Goal: Register for event/course

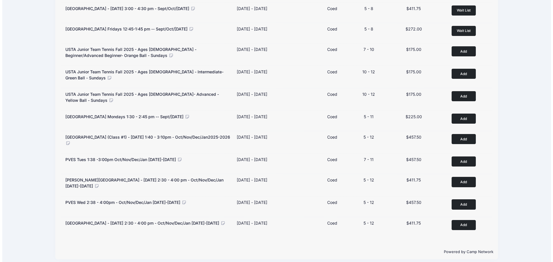
scroll to position [271, 0]
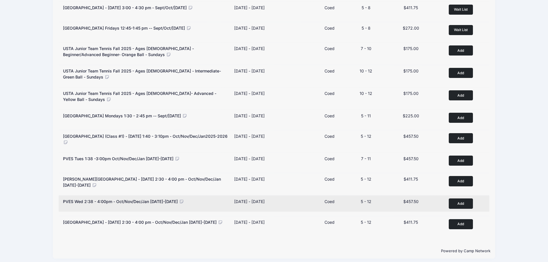
click at [469, 199] on button "Add to Cart" at bounding box center [461, 204] width 24 height 10
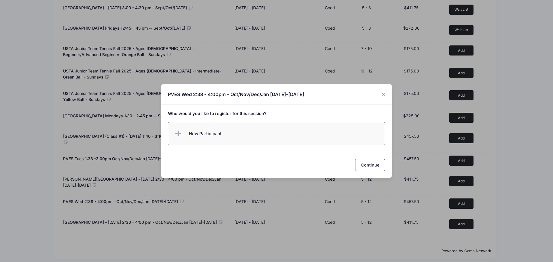
click at [209, 133] on span "New Participant" at bounding box center [205, 134] width 33 height 6
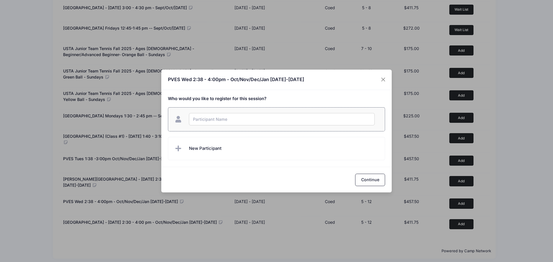
click at [216, 125] on input "text" at bounding box center [282, 119] width 186 height 12
click at [235, 120] on input "text" at bounding box center [282, 119] width 186 height 12
type input "Lua Oh"
checkbox input "true"
click at [213, 147] on span "New Participant" at bounding box center [205, 148] width 33 height 6
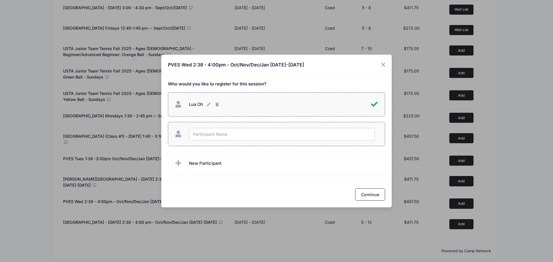
click at [215, 140] on input "text" at bounding box center [282, 134] width 186 height 12
type input "[PERSON_NAME] Oh"
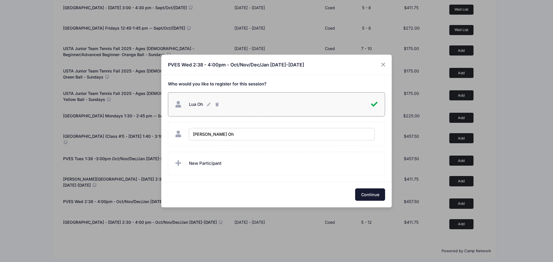
checkbox input "true"
click at [381, 197] on button "Continue" at bounding box center [370, 195] width 30 height 12
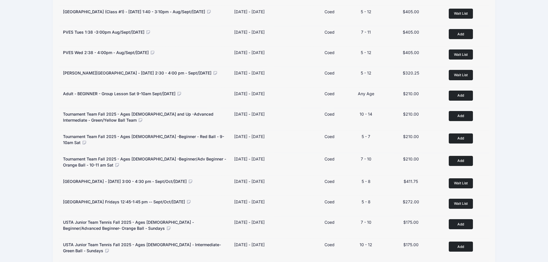
scroll to position [0, 0]
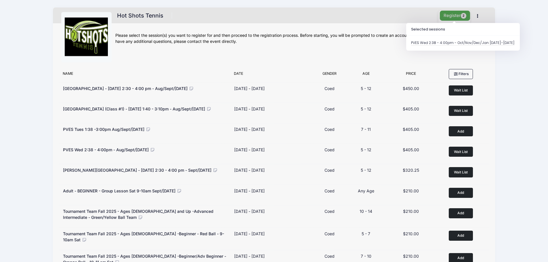
click at [454, 11] on button "Register 2" at bounding box center [455, 16] width 31 height 10
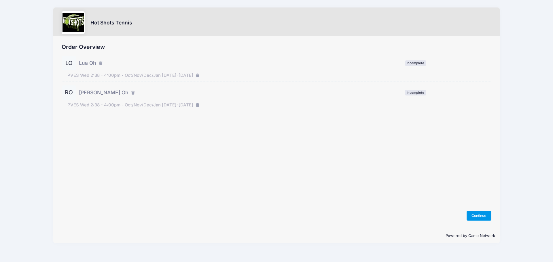
click at [476, 214] on button "Continue" at bounding box center [478, 216] width 25 height 10
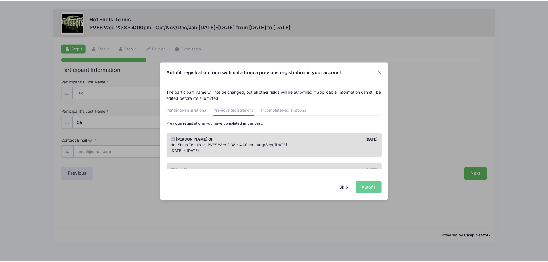
scroll to position [29, 0]
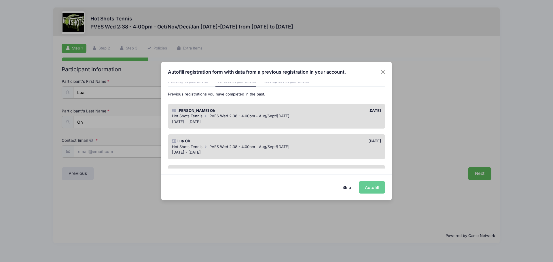
click at [249, 149] on div "Hot Shots Tennis PVES Wed 2:38 - 4:00pm - Aug/Sept/Oct 2025" at bounding box center [276, 147] width 209 height 6
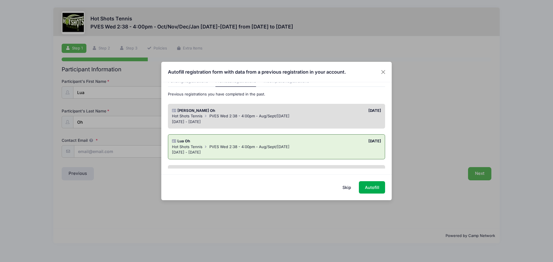
click at [244, 120] on div "Aug 20 - Oct 15, 2025" at bounding box center [276, 122] width 209 height 6
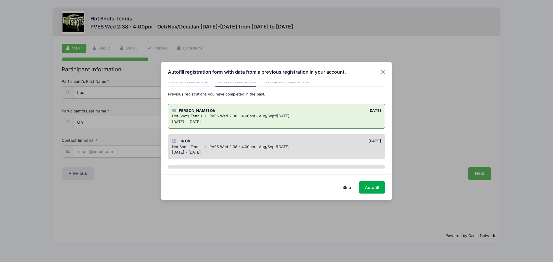
click at [251, 153] on div "Aug 20 - Oct 15, 2025" at bounding box center [276, 153] width 209 height 6
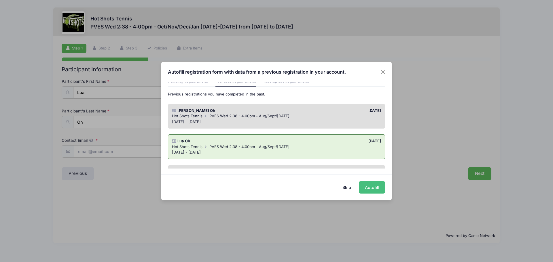
click at [371, 185] on button "Autofill" at bounding box center [372, 187] width 26 height 12
type input "younawhang@gmail.com"
type input "03/29/2018"
type input "13045 BLUFF CREEK DR"
type input "Playa Vista"
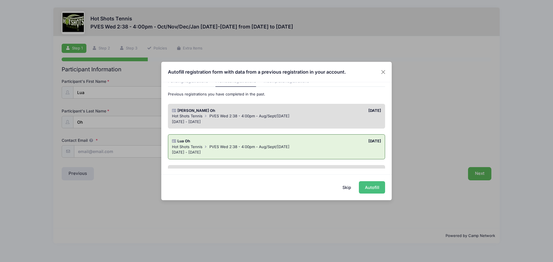
select select "CA"
type input "90094"
type input "Main Gate"
type input "Mother (Youna Whang)"
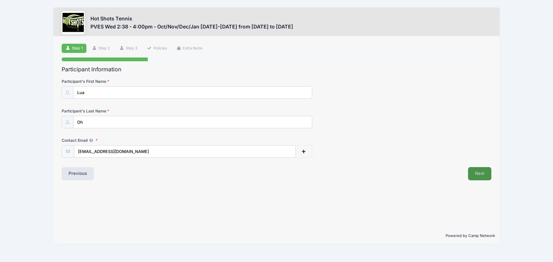
click at [473, 170] on button "Next" at bounding box center [479, 173] width 23 height 13
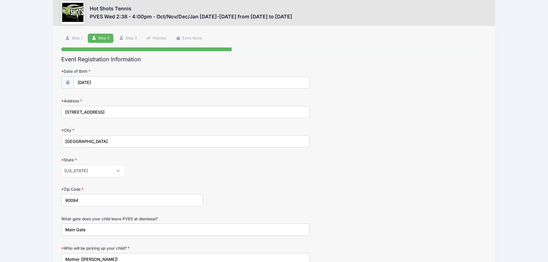
scroll to position [0, 0]
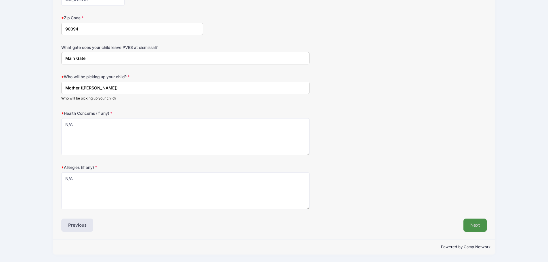
click at [467, 224] on button "Next" at bounding box center [475, 225] width 23 height 13
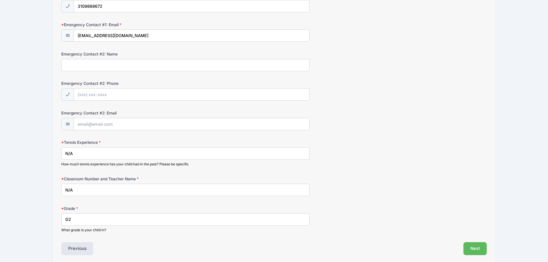
scroll to position [228, 0]
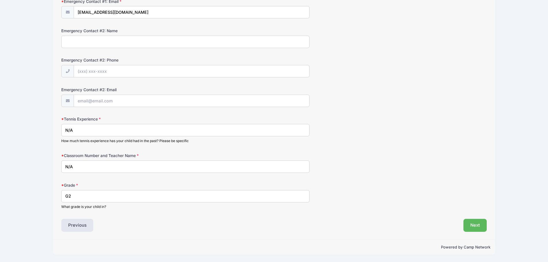
drag, startPoint x: 84, startPoint y: 168, endPoint x: 4, endPoint y: 156, distance: 80.9
click at [4, 156] on div "Hot Shots Tennis PVES Wed 2:38 - 4:00pm - Oct/Nov/Dec/Jan [DATE]-[DATE] from [D…" at bounding box center [274, 17] width 548 height 490
type input "22/ Ms.Bonham"
drag, startPoint x: 76, startPoint y: 129, endPoint x: 45, endPoint y: 131, distance: 31.2
click at [45, 131] on div "Hot Shots Tennis PVES Wed 2:38 - 4:00pm - Oct/Nov/Dec/Jan 2025-2026 from 10/22/…" at bounding box center [274, 17] width 531 height 490
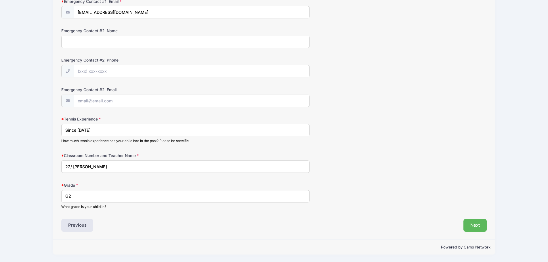
type input "Since 2024"
click at [429, 142] on div "Tennis Experience Since 2024 How much tennis experience has your child had in t…" at bounding box center [274, 129] width 426 height 27
click at [477, 224] on button "Next" at bounding box center [475, 225] width 23 height 13
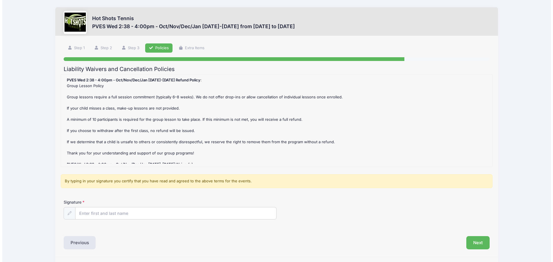
scroll to position [0, 0]
click at [170, 215] on input "Signature" at bounding box center [173, 214] width 201 height 12
type input "Youna Whang"
click at [395, 246] on div "Next" at bounding box center [382, 243] width 216 height 13
click at [481, 243] on button "Next" at bounding box center [475, 243] width 23 height 13
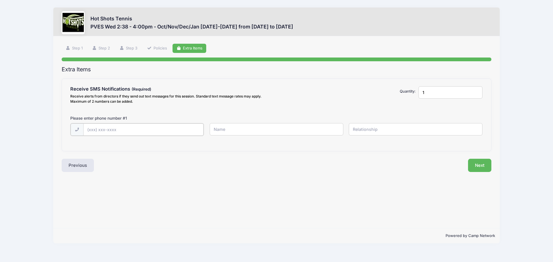
click at [142, 134] on input "text" at bounding box center [143, 129] width 121 height 12
type input "(310) 460-8521"
type input "Youna"
click at [387, 129] on input "text" at bounding box center [416, 129] width 134 height 12
type input "Mother"
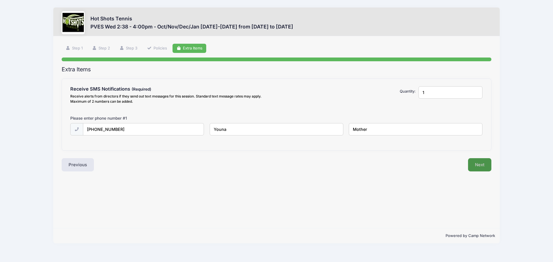
click at [487, 164] on button "Next" at bounding box center [479, 164] width 23 height 13
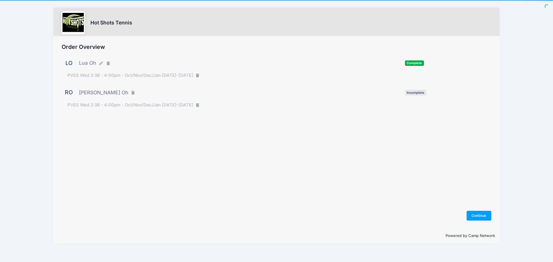
click at [257, 92] on div "[PERSON_NAME] Oh Incomplete" at bounding box center [276, 92] width 429 height 14
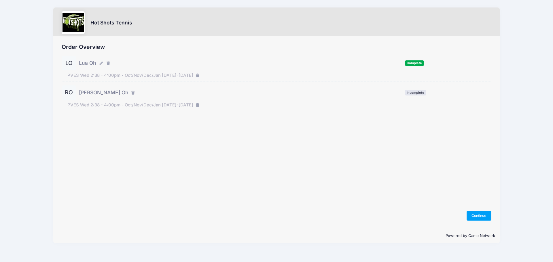
click at [473, 225] on div "Order Overview LO Lua Oh Complete RO" at bounding box center [276, 132] width 446 height 192
click at [477, 218] on button "Continue" at bounding box center [478, 216] width 25 height 10
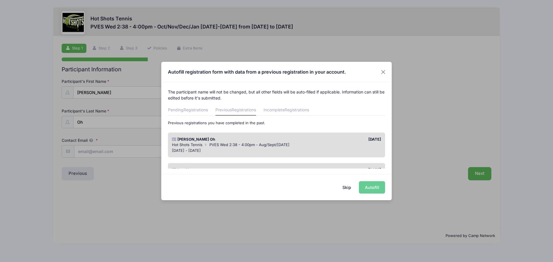
click at [235, 143] on span "PVES Wed 2:38 - 4:00pm - Aug/Sept/Oct 2025" at bounding box center [249, 144] width 80 height 5
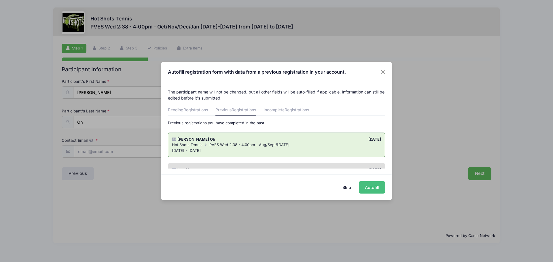
click at [377, 190] on button "Autofill" at bounding box center [372, 187] width 26 height 12
type input "[EMAIL_ADDRESS][DOMAIN_NAME]"
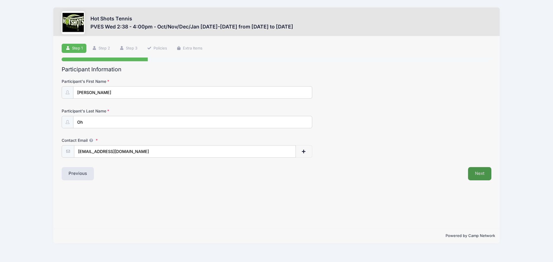
click at [477, 175] on button "Next" at bounding box center [479, 173] width 23 height 13
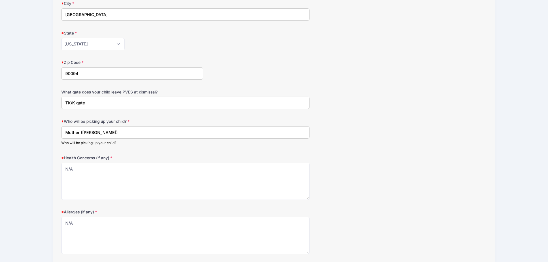
scroll to position [173, 0]
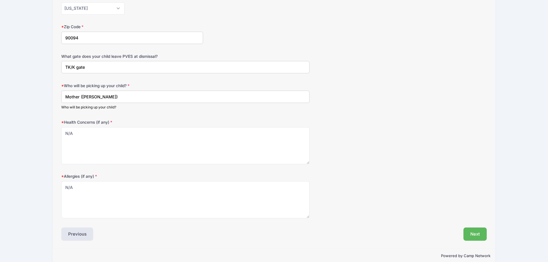
drag, startPoint x: 75, startPoint y: 68, endPoint x: 26, endPoint y: 64, distance: 48.5
click at [26, 64] on div "Hot Shots Tennis PVES Wed 2:38 - 4:00pm - Oct/Nov/Dec/Jan 2025-2026 from 10/22/…" at bounding box center [274, 49] width 531 height 444
type input "K gate"
click at [474, 237] on button "Next" at bounding box center [475, 234] width 23 height 13
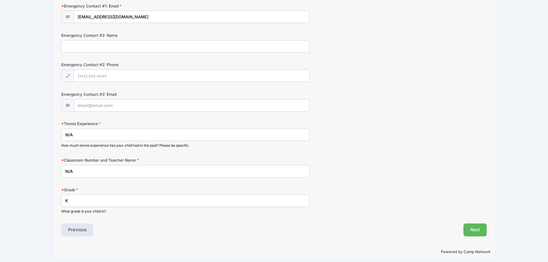
scroll to position [228, 0]
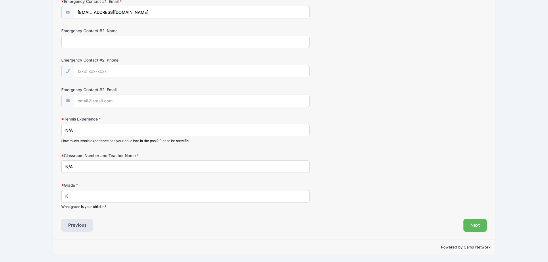
drag, startPoint x: 88, startPoint y: 129, endPoint x: 18, endPoint y: 130, distance: 69.4
click at [18, 130] on div "Hot Shots Tennis PVES Wed 2:38 - 4:00pm - Oct/Nov/Dec/Jan 2025-2026 from 10/22/…" at bounding box center [274, 17] width 531 height 490
type input "Since 2025 Spring"
drag, startPoint x: 96, startPoint y: 168, endPoint x: 0, endPoint y: 147, distance: 98.0
click at [0, 148] on div "Hot Shots Tennis PVES Wed 2:38 - 4:00pm - Oct/Nov/Dec/Jan 2025-2026 from 10/22/…" at bounding box center [274, 17] width 548 height 490
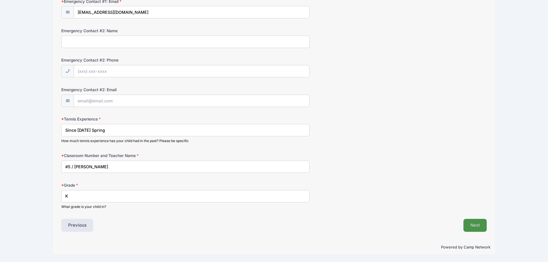
type input "#5 / Ms.Mohamed"
click at [483, 228] on button "Next" at bounding box center [475, 225] width 23 height 13
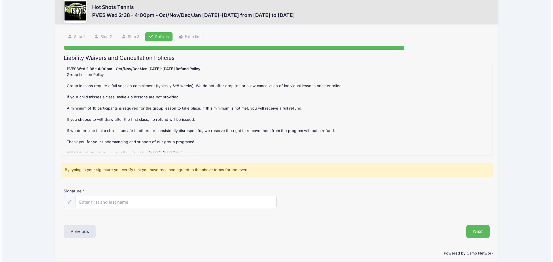
scroll to position [0, 0]
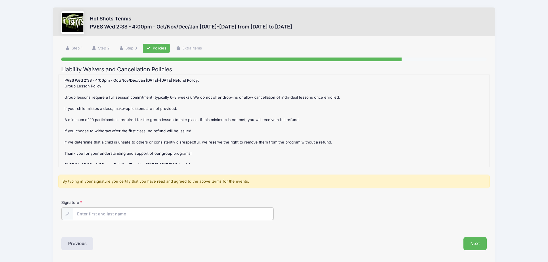
click at [148, 210] on input "Signature" at bounding box center [173, 214] width 201 height 12
click at [148, 214] on input "Signature" at bounding box center [173, 214] width 201 height 12
type input "Youna Whang"
click at [376, 229] on div "Signature Youna Whang" at bounding box center [273, 214] width 431 height 29
click at [467, 244] on button "Next" at bounding box center [475, 243] width 23 height 13
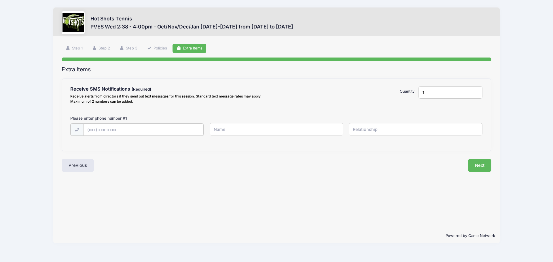
click at [125, 126] on input "text" at bounding box center [143, 129] width 121 height 12
type input "(310) 460-8521"
type input "Youna"
click at [411, 132] on input "text" at bounding box center [416, 129] width 134 height 12
type input "Mother"
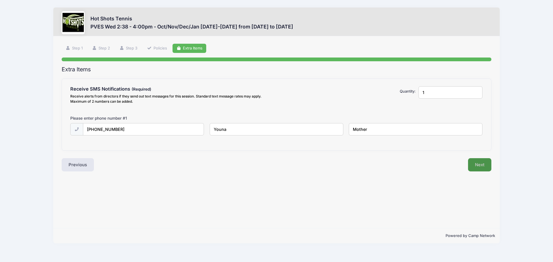
click at [488, 167] on button "Next" at bounding box center [479, 164] width 23 height 13
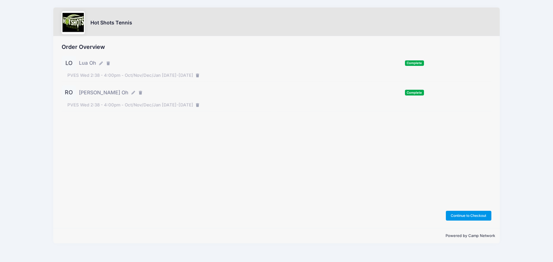
click at [463, 215] on button "Continue to Checkout" at bounding box center [468, 216] width 45 height 10
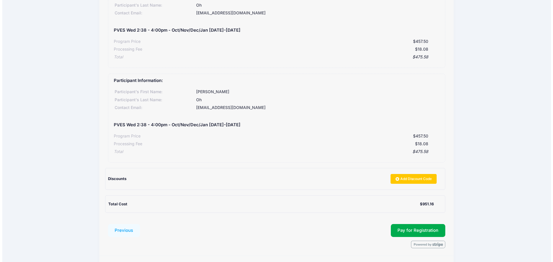
scroll to position [86, 0]
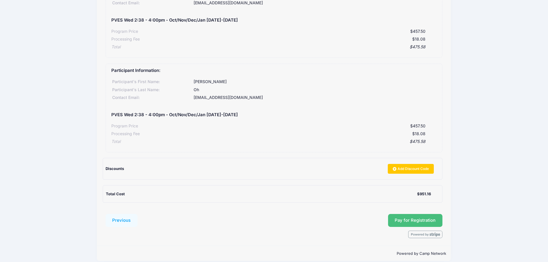
click at [418, 221] on button "Pay for Registration" at bounding box center [415, 220] width 55 height 13
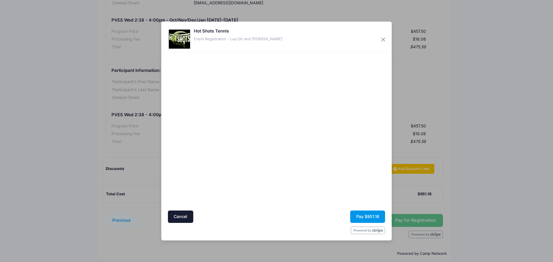
click at [369, 216] on button "Pay $951.16" at bounding box center [367, 217] width 35 height 12
